Goal: Information Seeking & Learning: Learn about a topic

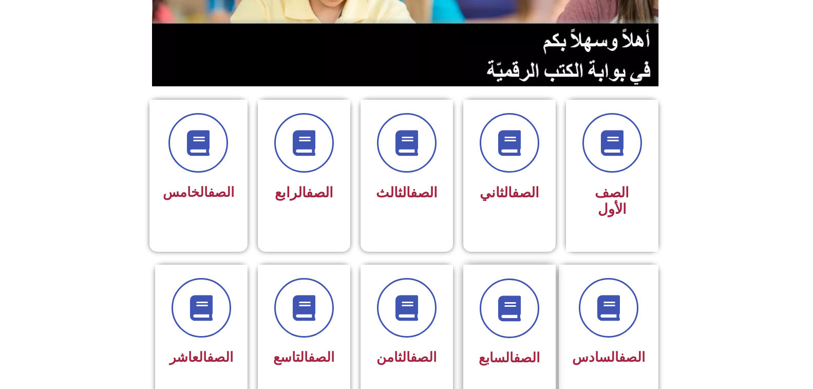
scroll to position [257, 0]
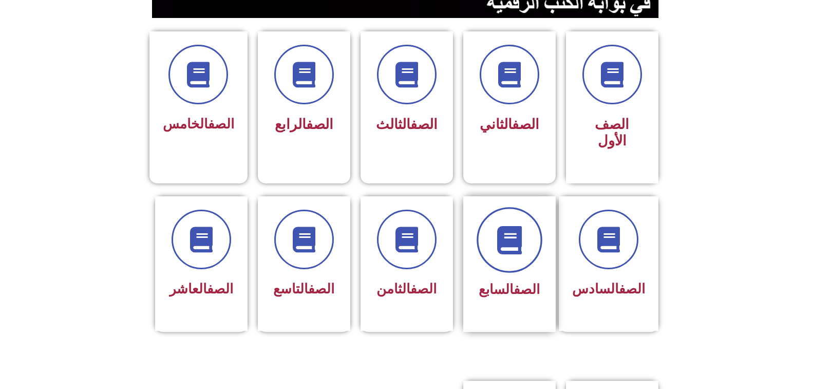
click at [511, 243] on span at bounding box center [510, 240] width 66 height 66
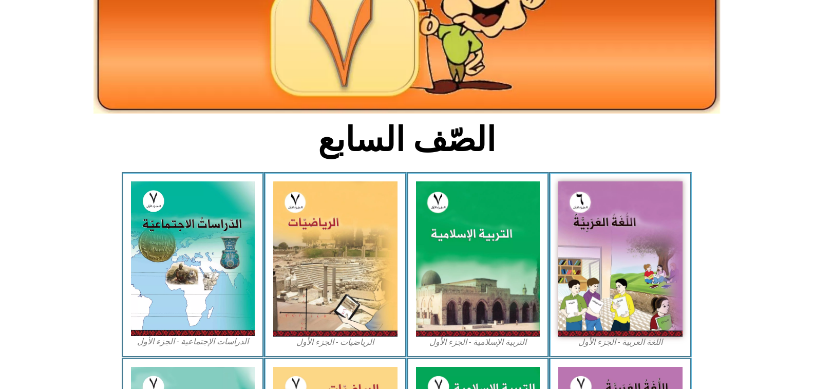
scroll to position [154, 0]
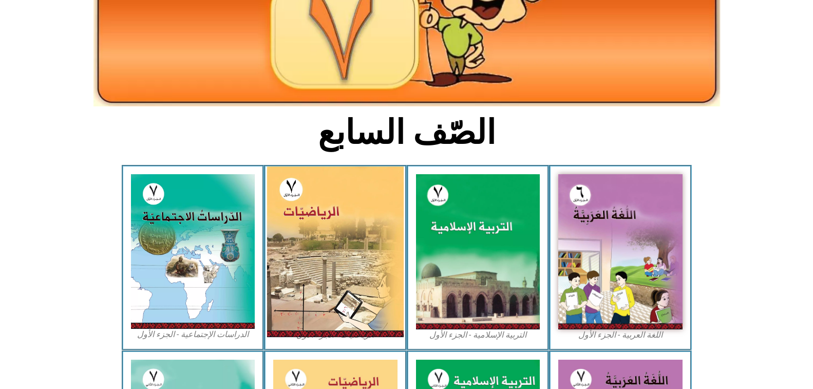
click at [359, 220] on img at bounding box center [335, 251] width 137 height 171
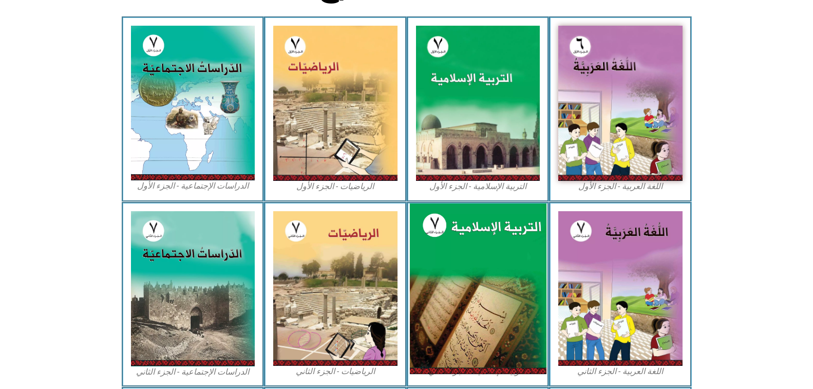
scroll to position [168, 0]
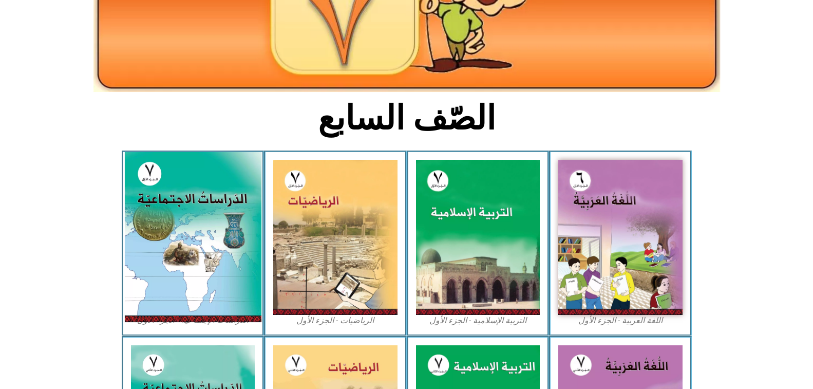
click at [184, 205] on img at bounding box center [192, 237] width 137 height 170
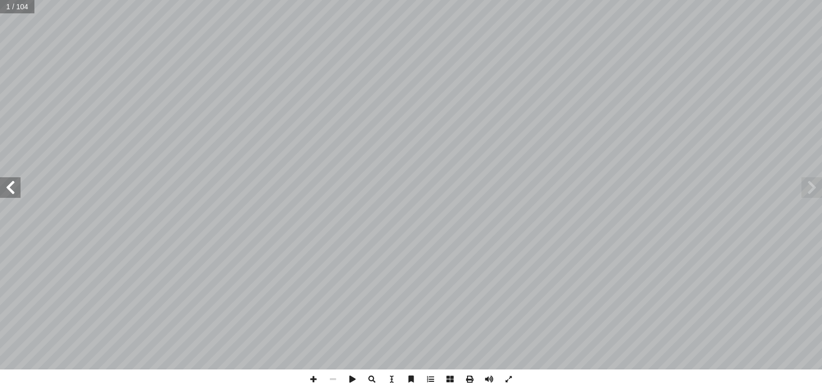
click at [3, 195] on span at bounding box center [10, 187] width 21 height 21
click at [9, 192] on span at bounding box center [10, 187] width 21 height 21
click at [14, 186] on span at bounding box center [10, 187] width 21 height 21
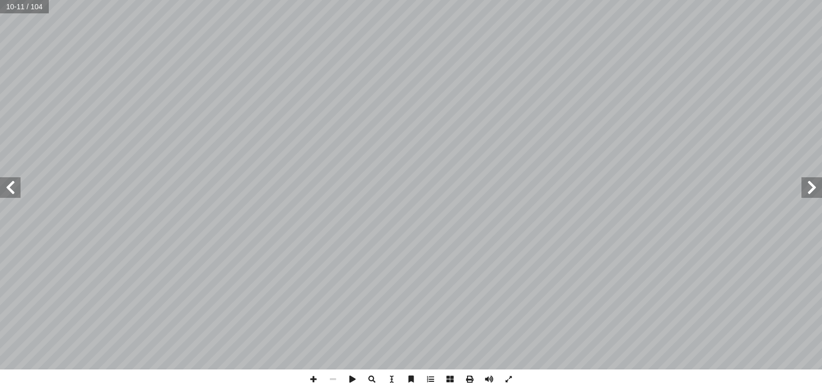
click at [14, 186] on span at bounding box center [10, 187] width 21 height 21
click at [7, 185] on span at bounding box center [10, 187] width 21 height 21
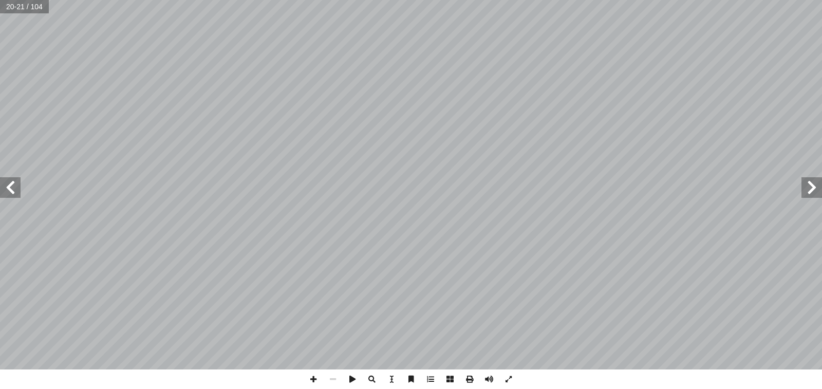
click at [12, 186] on span at bounding box center [10, 187] width 21 height 21
click at [14, 191] on span at bounding box center [10, 187] width 21 height 21
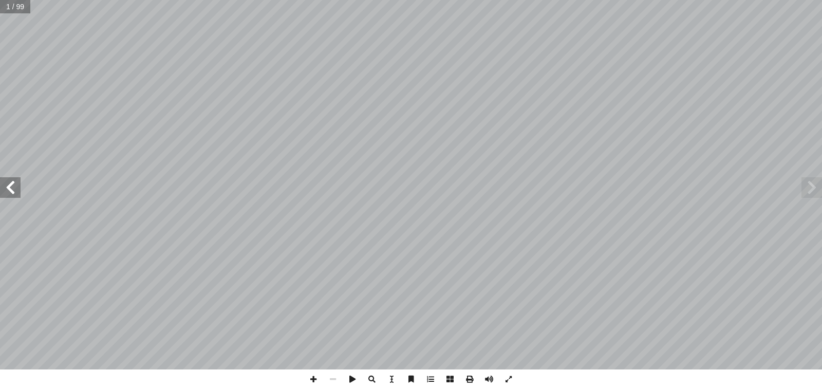
click at [14, 191] on span at bounding box center [10, 187] width 21 height 21
click at [9, 191] on span at bounding box center [10, 187] width 21 height 21
